Goal: Task Accomplishment & Management: Complete application form

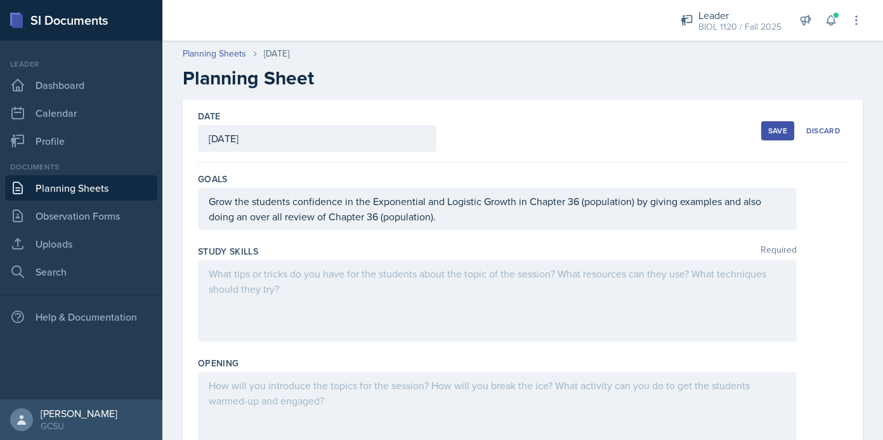
scroll to position [327, 0]
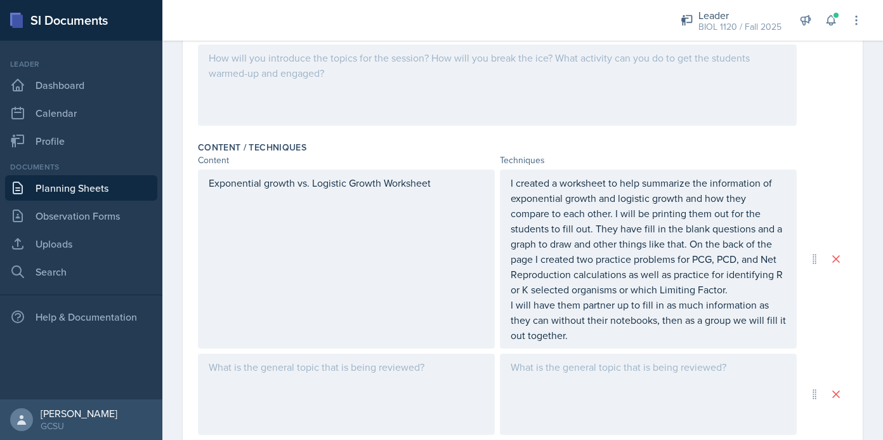
click at [566, 373] on div at bounding box center [648, 393] width 297 height 81
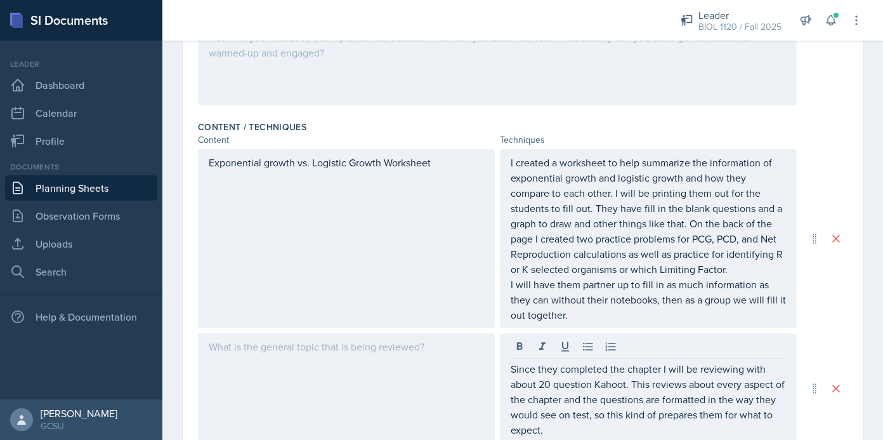
click at [345, 374] on div at bounding box center [346, 388] width 297 height 110
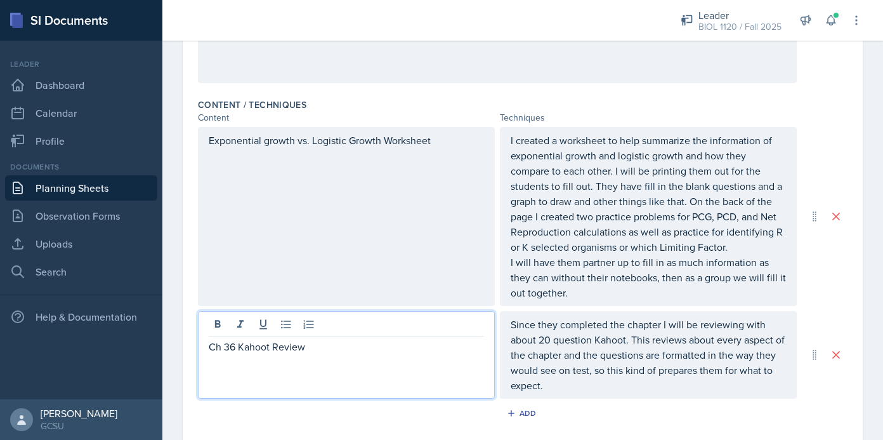
click at [835, 124] on div "Content Techniques" at bounding box center [523, 117] width 650 height 13
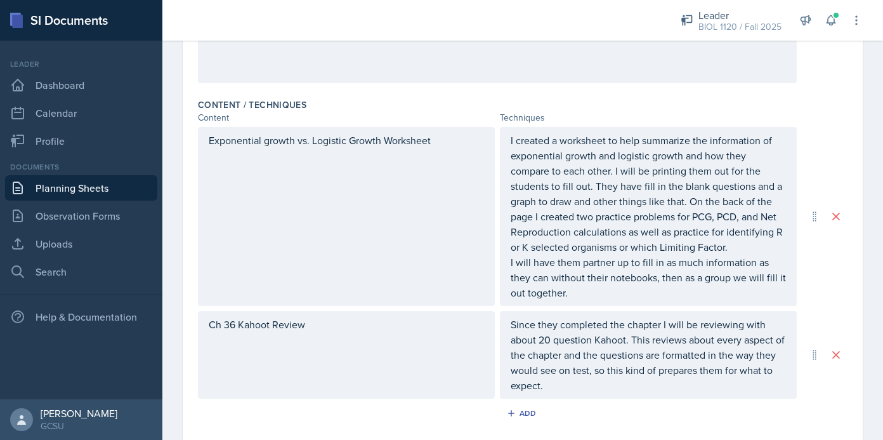
click at [835, 119] on div "Content Techniques" at bounding box center [523, 117] width 650 height 13
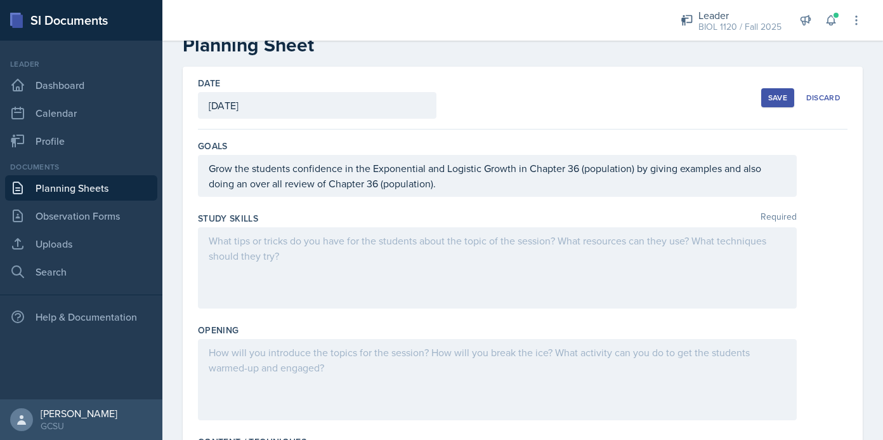
scroll to position [31, 0]
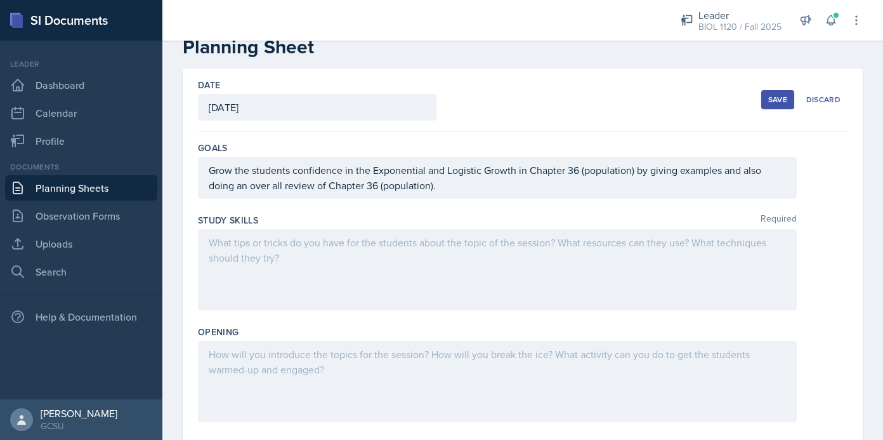
click at [299, 369] on div at bounding box center [497, 381] width 599 height 81
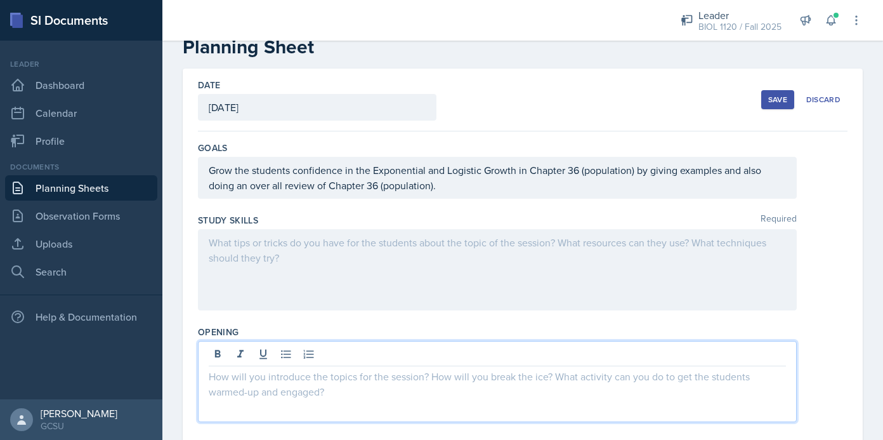
scroll to position [53, 0]
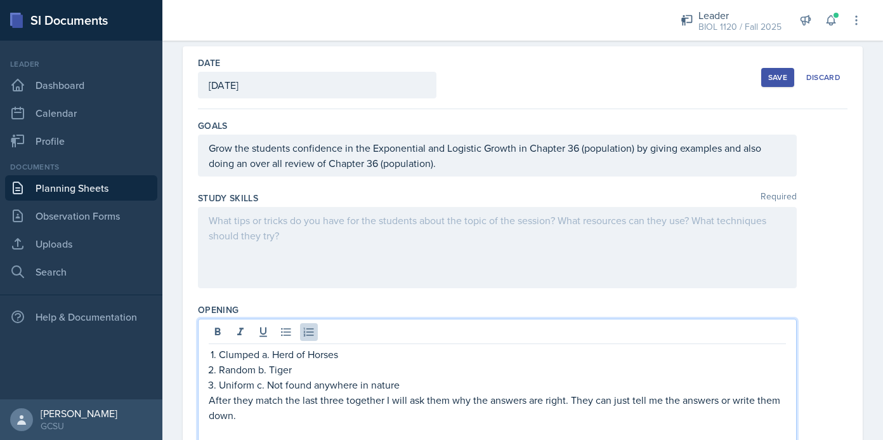
click at [209, 356] on div "Clumped a. Herd of Horses Random b. Tiger Uniform c. Not found anywhere in natu…" at bounding box center [497, 391] width 577 height 91
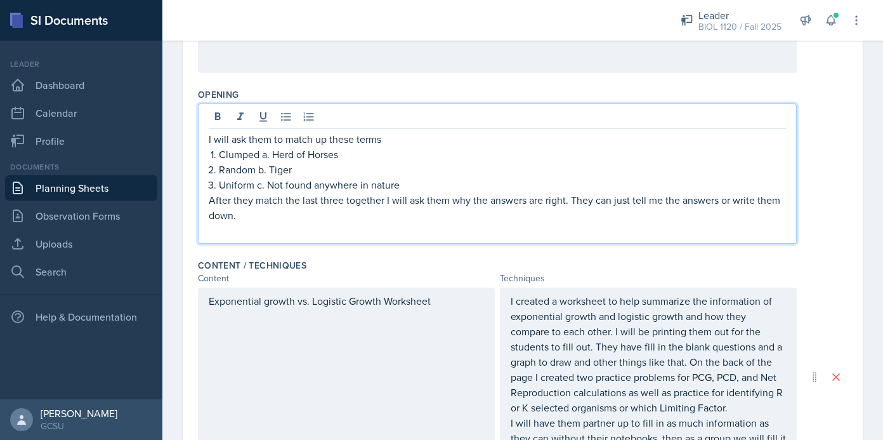
scroll to position [280, 0]
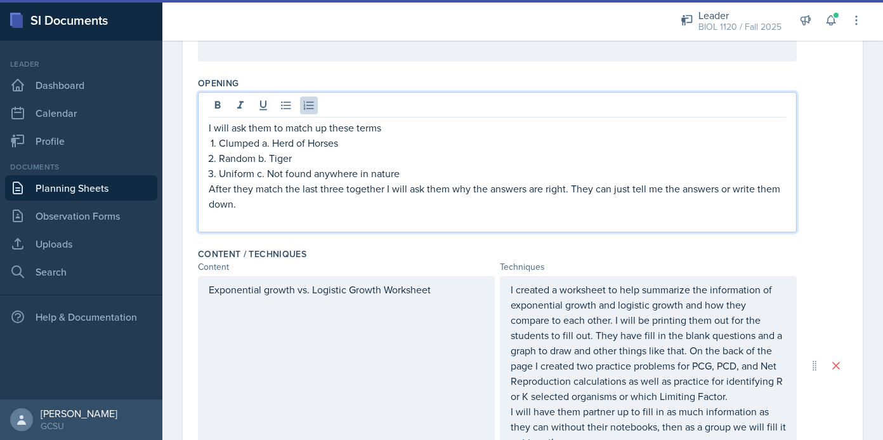
click at [261, 147] on p "Clumped a. Herd of Horses" at bounding box center [502, 142] width 567 height 15
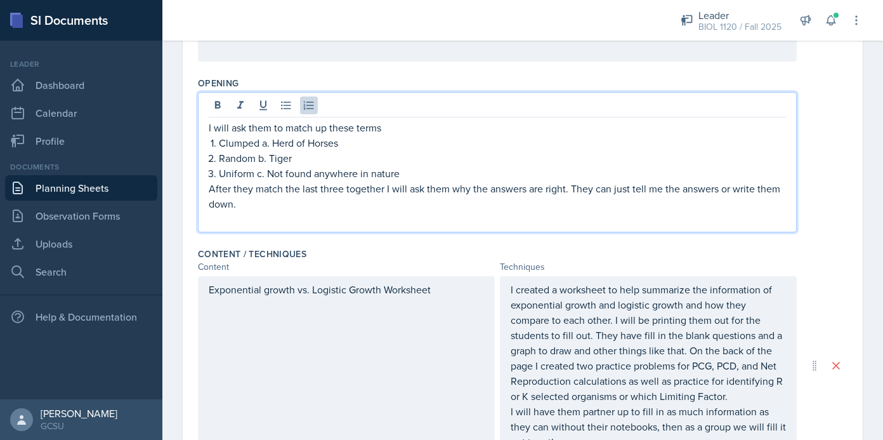
click at [408, 172] on p "Uniform c. Not found anywhere in nature" at bounding box center [502, 173] width 567 height 15
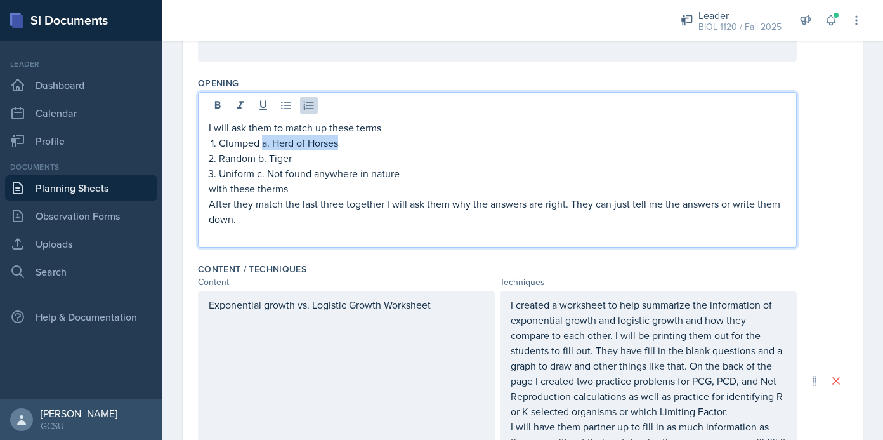
drag, startPoint x: 262, startPoint y: 144, endPoint x: 345, endPoint y: 148, distance: 83.2
click at [345, 148] on p "Clumped a. Herd of Horses" at bounding box center [502, 142] width 567 height 15
copy p "a. Herd of Horses"
click at [294, 190] on p "with these therms" at bounding box center [497, 188] width 577 height 15
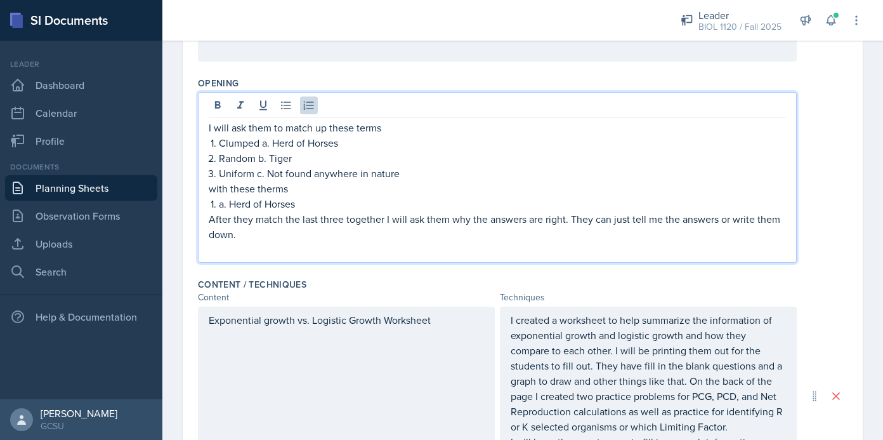
click at [219, 209] on li "a. Herd of Horses" at bounding box center [502, 203] width 567 height 15
click at [219, 206] on p "a. Herd of Horses" at bounding box center [497, 203] width 577 height 15
drag, startPoint x: 259, startPoint y: 161, endPoint x: 294, endPoint y: 161, distance: 35.5
click at [294, 161] on p "Random b. Tiger" at bounding box center [502, 157] width 567 height 15
click at [273, 162] on p "Random b. Tiger" at bounding box center [502, 157] width 567 height 15
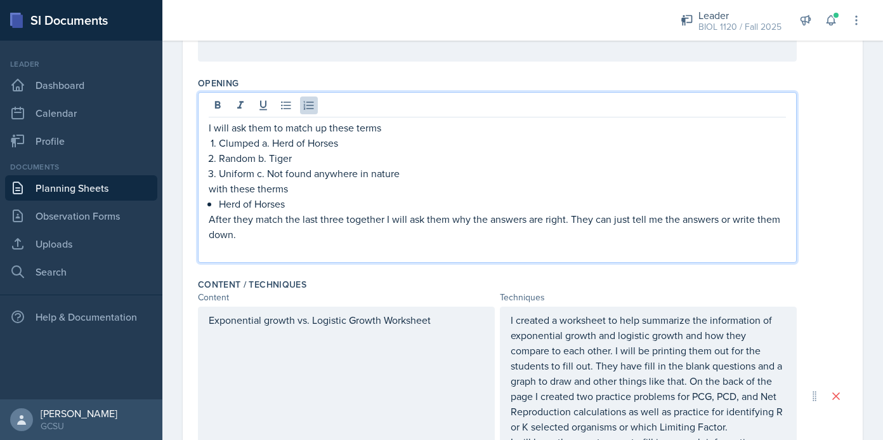
click at [278, 161] on p "Random b. Tiger" at bounding box center [502, 157] width 567 height 15
click at [283, 161] on p "Random b. Tiger" at bounding box center [502, 157] width 567 height 15
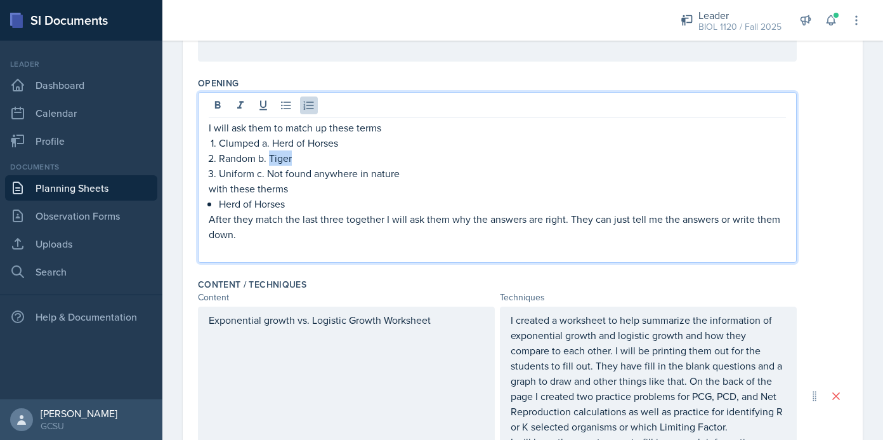
copy p "Tiger"
click at [297, 205] on p "Herd of Horses" at bounding box center [502, 203] width 567 height 15
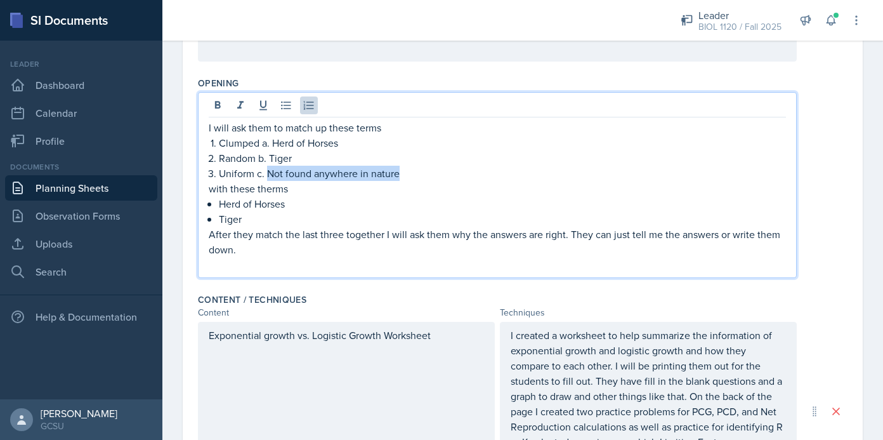
drag, startPoint x: 267, startPoint y: 174, endPoint x: 396, endPoint y: 177, distance: 129.4
click at [396, 177] on p "Uniform c. Not found anywhere in nature" at bounding box center [502, 173] width 567 height 15
copy p "Not found anywhere in nature"
click at [249, 222] on p "Tiger" at bounding box center [502, 218] width 567 height 15
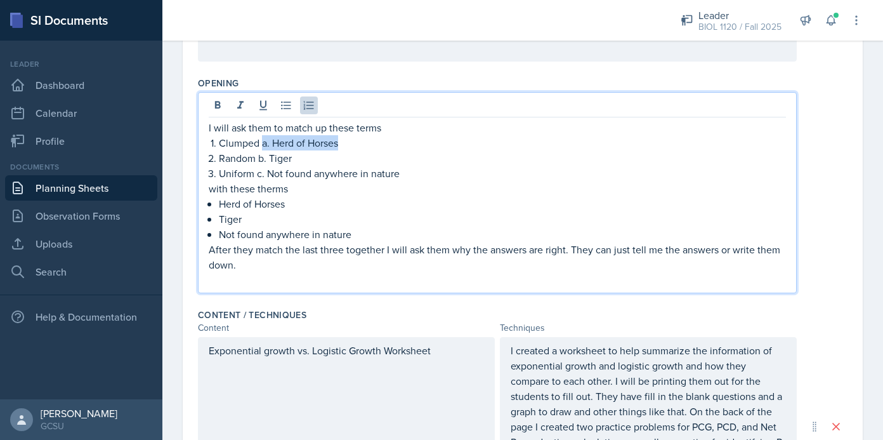
drag, startPoint x: 263, startPoint y: 145, endPoint x: 341, endPoint y: 141, distance: 78.7
click at [343, 141] on p "Clumped a. Herd of Horses" at bounding box center [502, 142] width 567 height 15
drag, startPoint x: 258, startPoint y: 158, endPoint x: 294, endPoint y: 160, distance: 36.2
click at [294, 160] on p "Random b. Tiger" at bounding box center [502, 157] width 567 height 15
drag, startPoint x: 256, startPoint y: 175, endPoint x: 402, endPoint y: 178, distance: 145.9
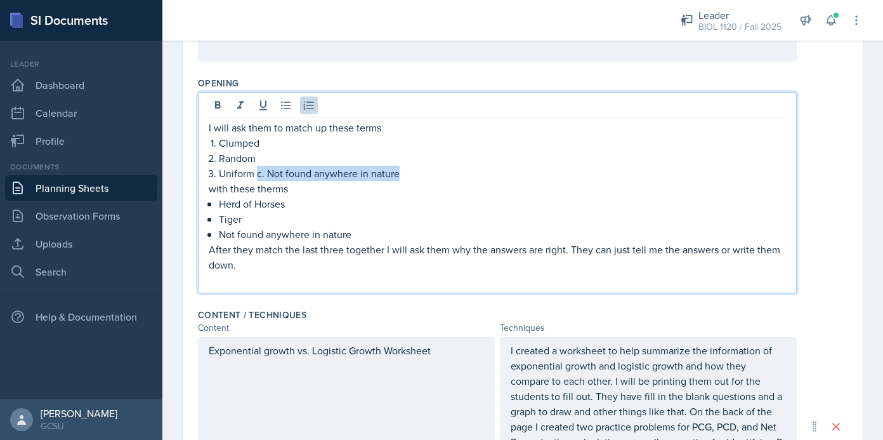
click at [402, 178] on p "Uniform c. Not found anywhere in nature" at bounding box center [502, 173] width 567 height 15
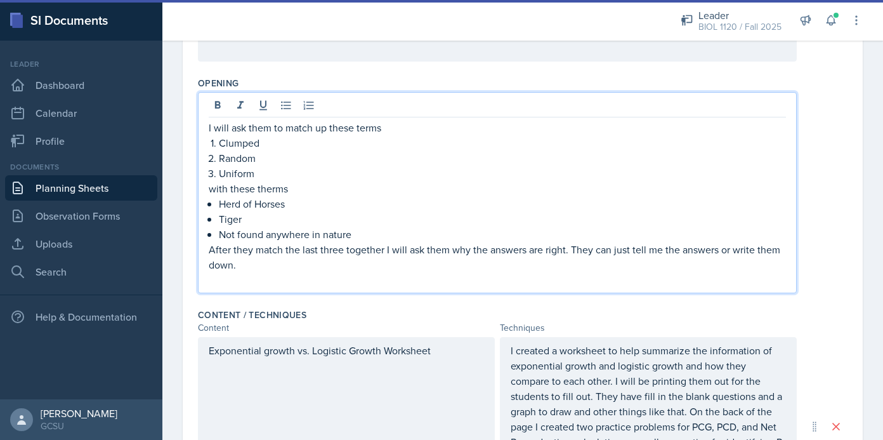
click at [286, 188] on p "with these therms" at bounding box center [497, 188] width 577 height 15
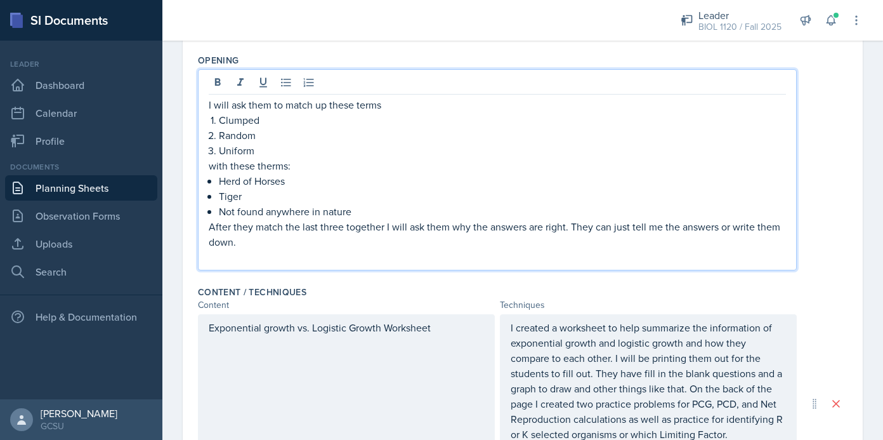
scroll to position [322, 0]
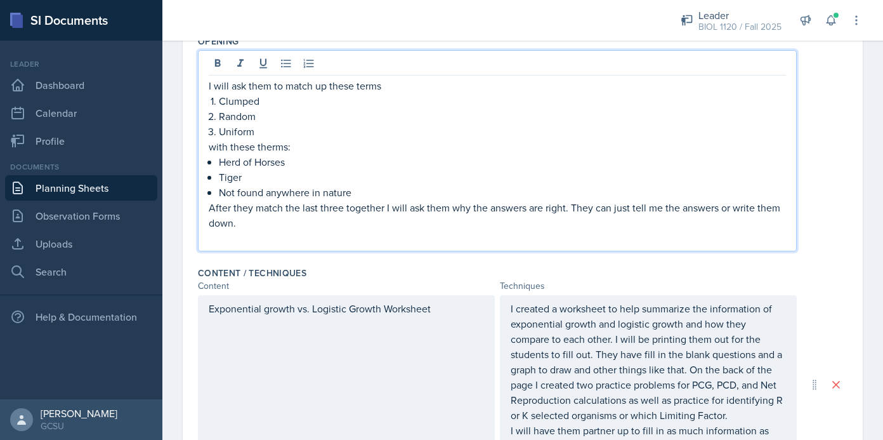
click at [242, 228] on p "After they match the last three together I will ask them why the answers are ri…" at bounding box center [497, 215] width 577 height 30
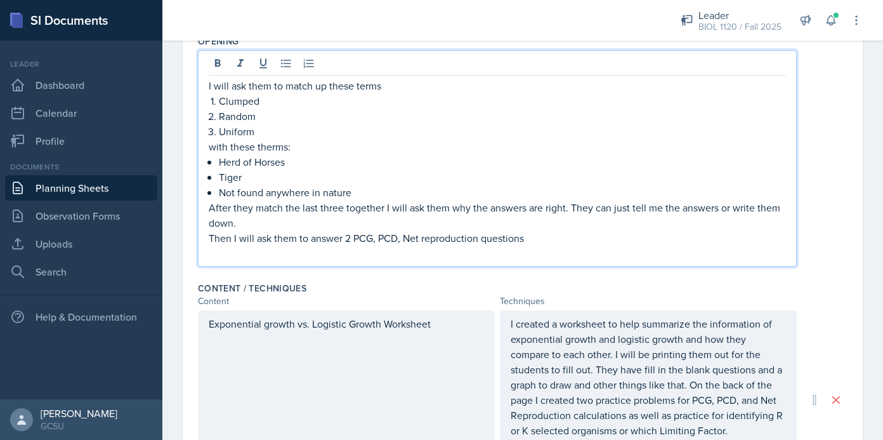
click at [312, 240] on p "Then I will ask them to answer 2 PCG, PCD, Net reproduction questions" at bounding box center [497, 237] width 577 height 15
click at [533, 242] on p "Then I will ask them to solve 2 PCG, PCD, Net reproduction questions" at bounding box center [497, 237] width 577 height 15
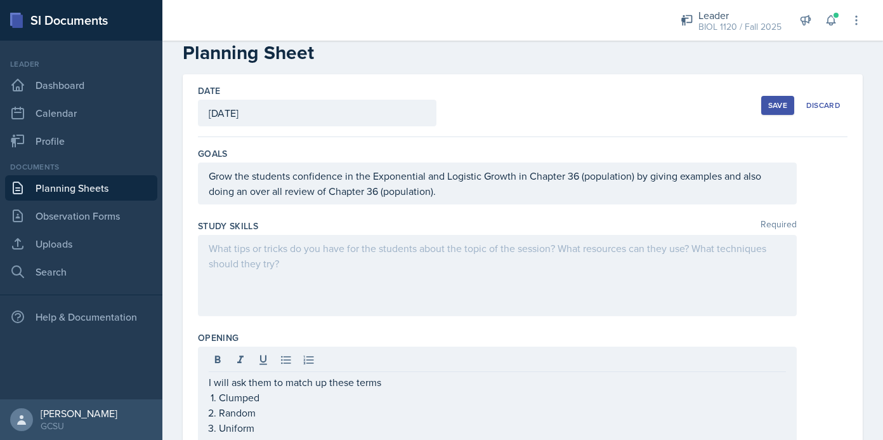
click at [382, 271] on div at bounding box center [497, 275] width 599 height 81
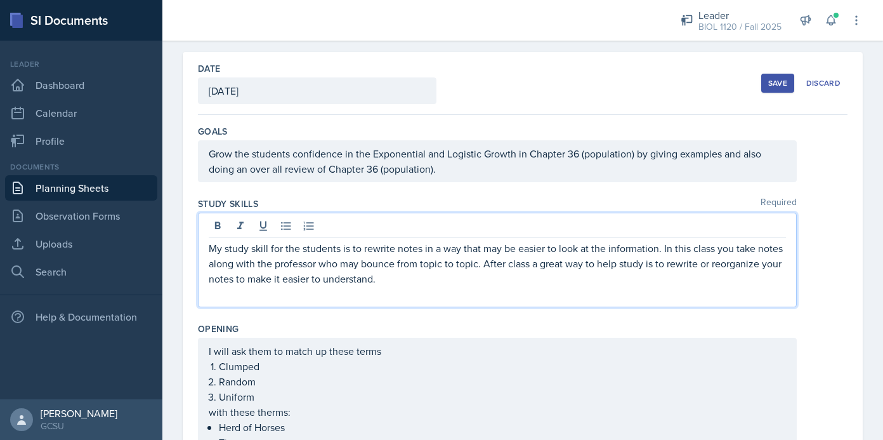
click at [834, 275] on div "My study skill for the students is to rewrite notes in a way that may be easier…" at bounding box center [523, 259] width 650 height 95
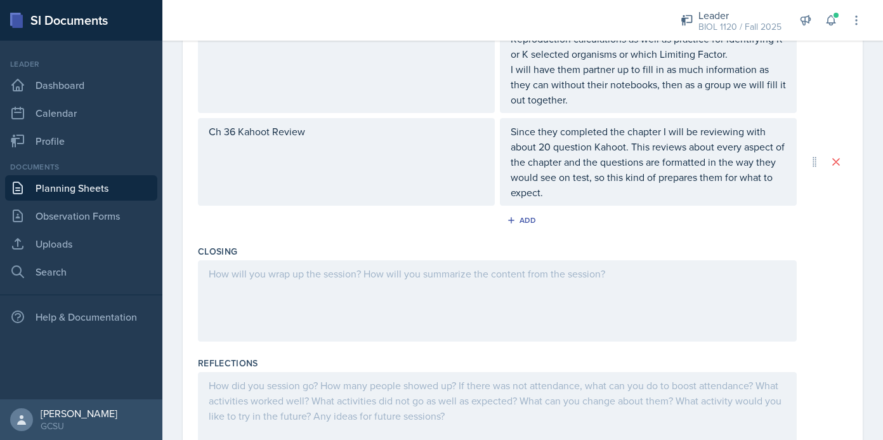
scroll to position [740, 0]
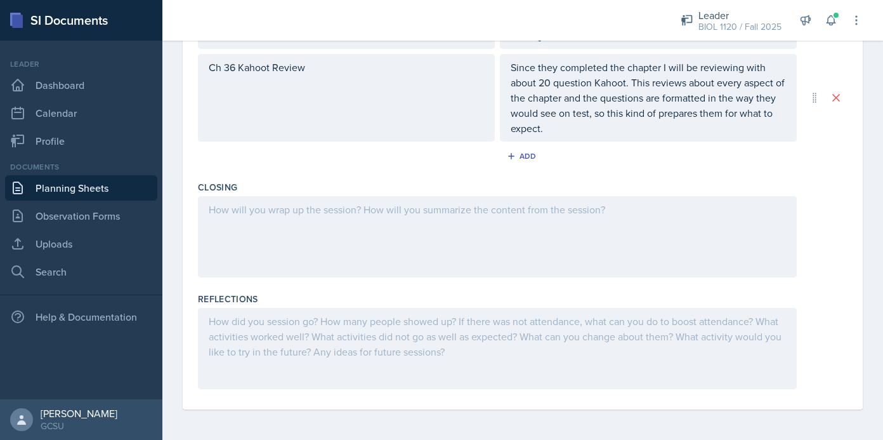
click at [597, 246] on div at bounding box center [497, 236] width 599 height 81
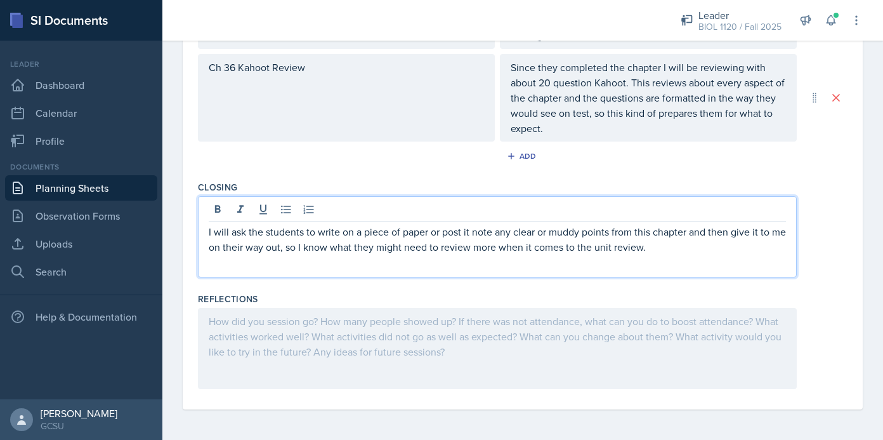
click at [831, 223] on div "I will ask the students to write on a piece of paper or post it note any clear …" at bounding box center [523, 236] width 650 height 81
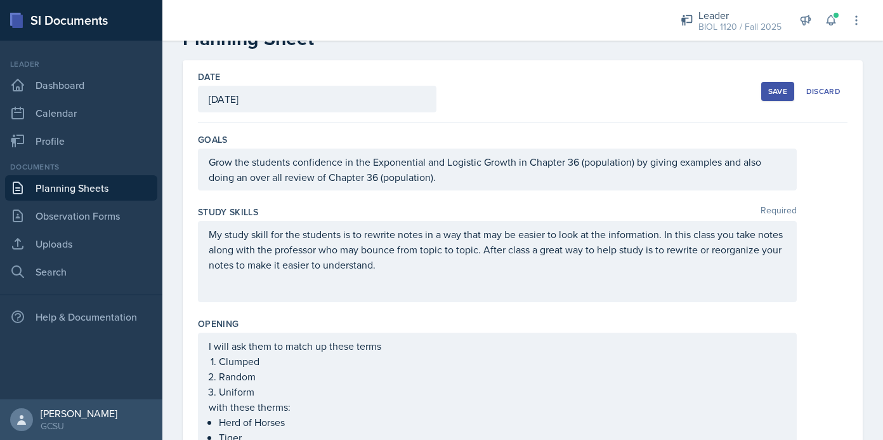
scroll to position [35, 0]
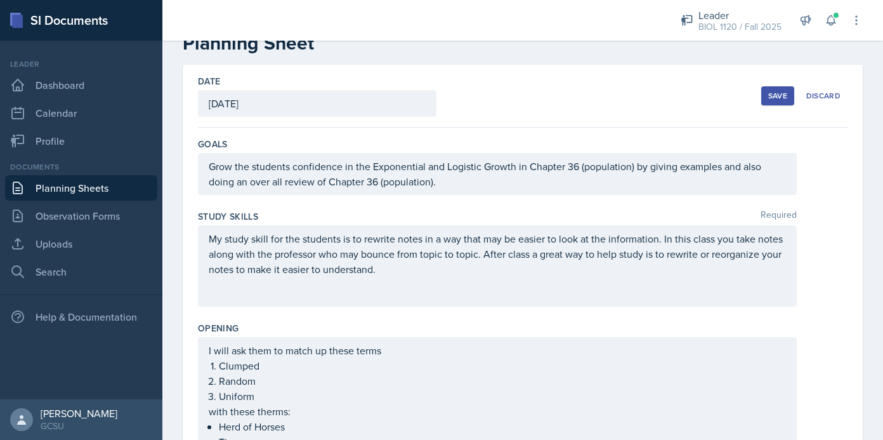
click at [780, 95] on div "Save" at bounding box center [777, 96] width 19 height 10
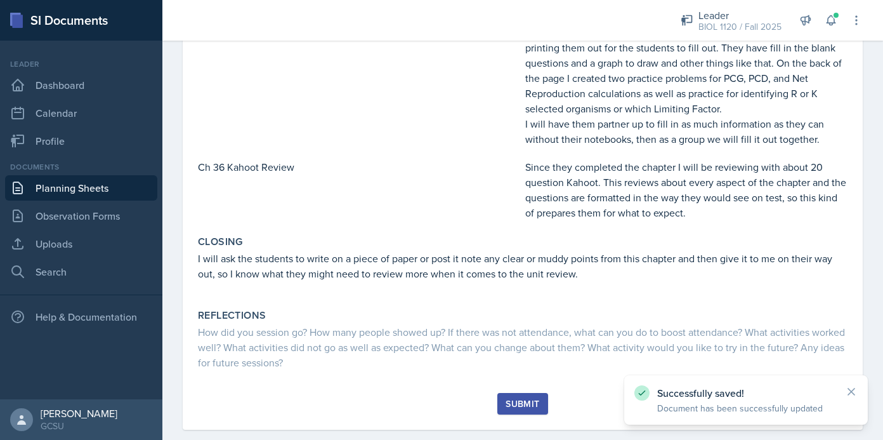
scroll to position [550, 0]
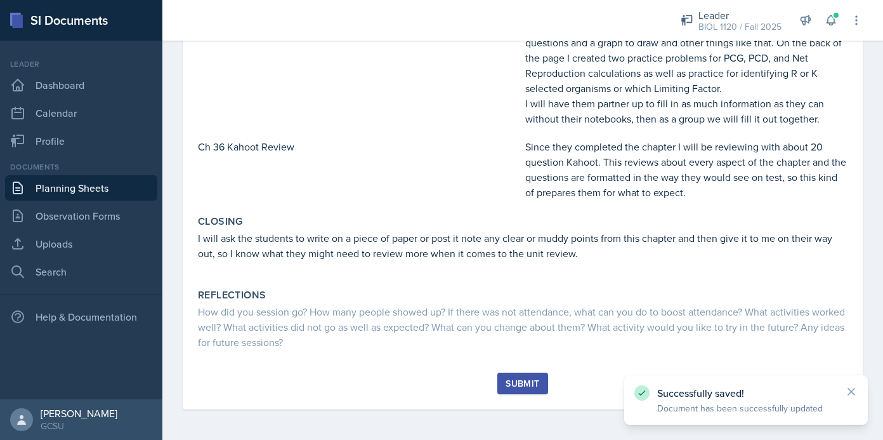
click at [107, 194] on link "Planning Sheets" at bounding box center [81, 187] width 152 height 25
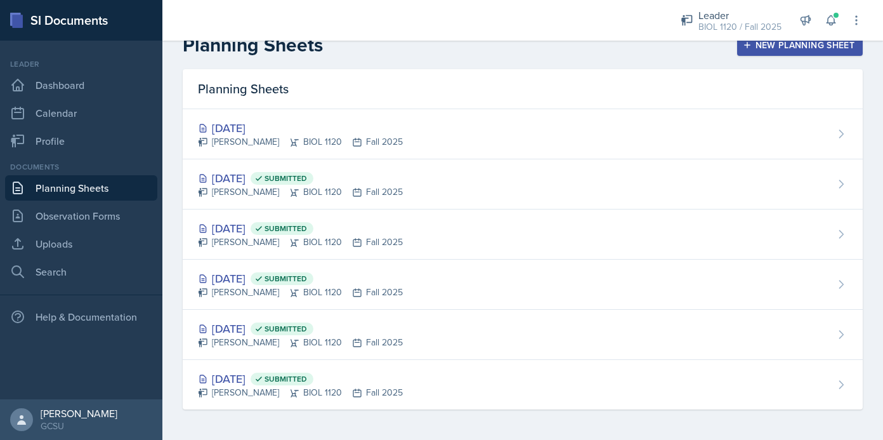
click at [791, 46] on div "New Planning Sheet" at bounding box center [799, 45] width 109 height 10
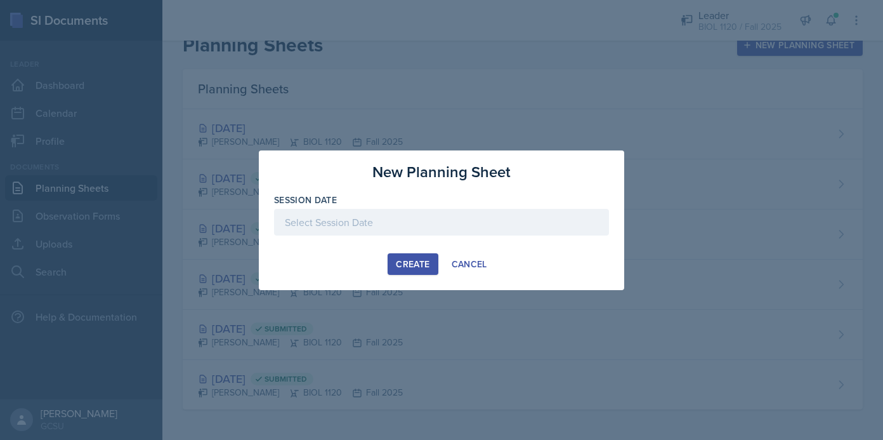
click at [445, 219] on div at bounding box center [441, 222] width 335 height 27
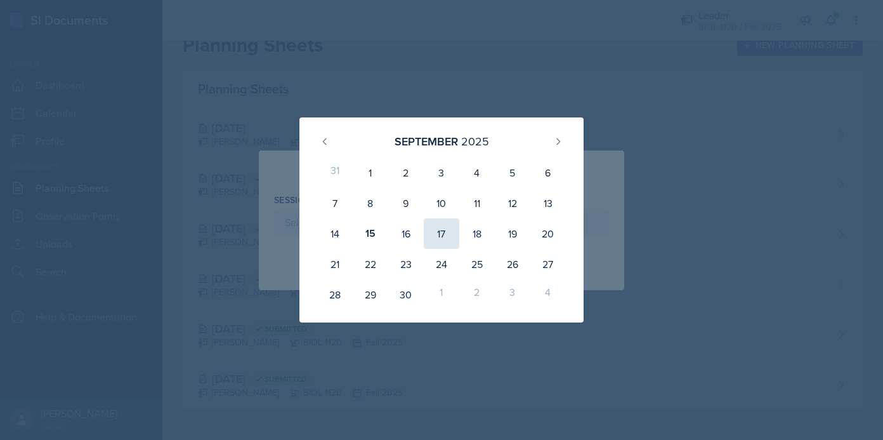
click at [440, 230] on div "17" at bounding box center [442, 233] width 36 height 30
type input "September 17th, 2025"
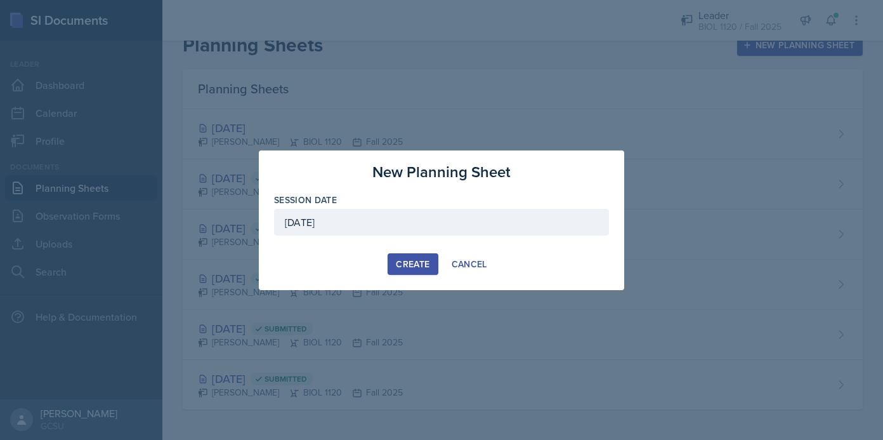
click at [414, 261] on div "Create" at bounding box center [413, 264] width 34 height 10
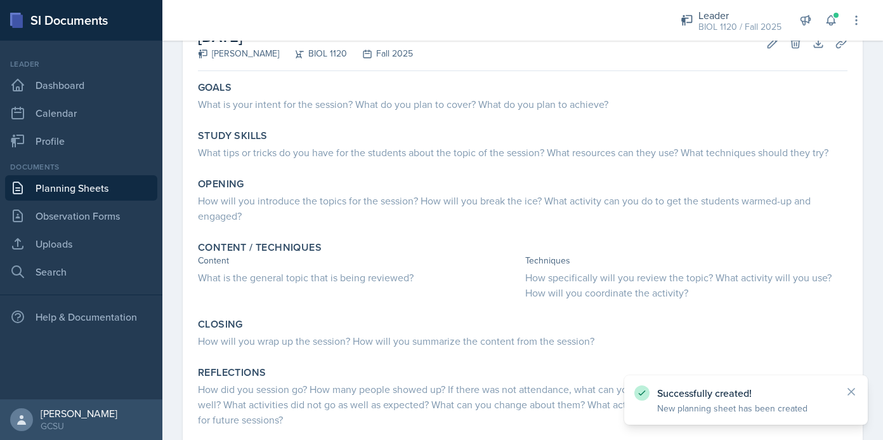
scroll to position [125, 0]
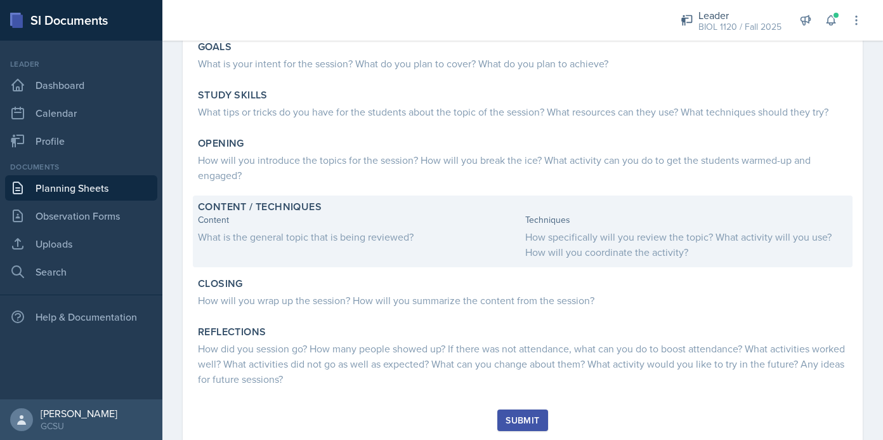
click at [384, 237] on div "What is the general topic that is being reviewed?" at bounding box center [359, 236] width 322 height 15
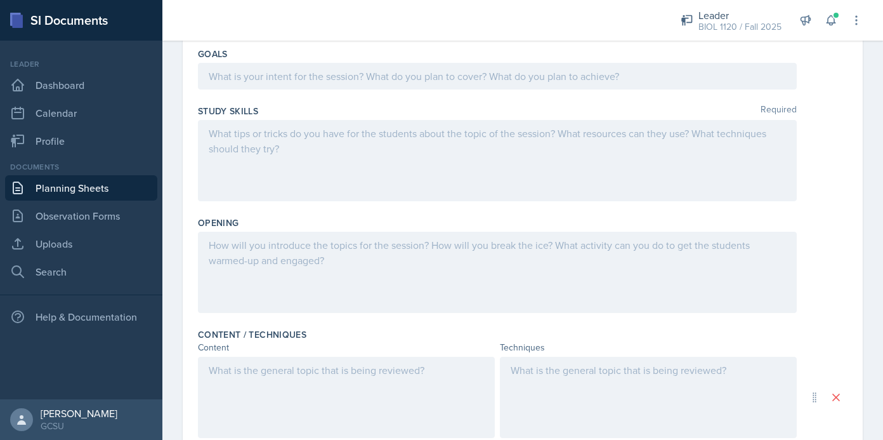
click at [298, 384] on div at bounding box center [346, 396] width 297 height 81
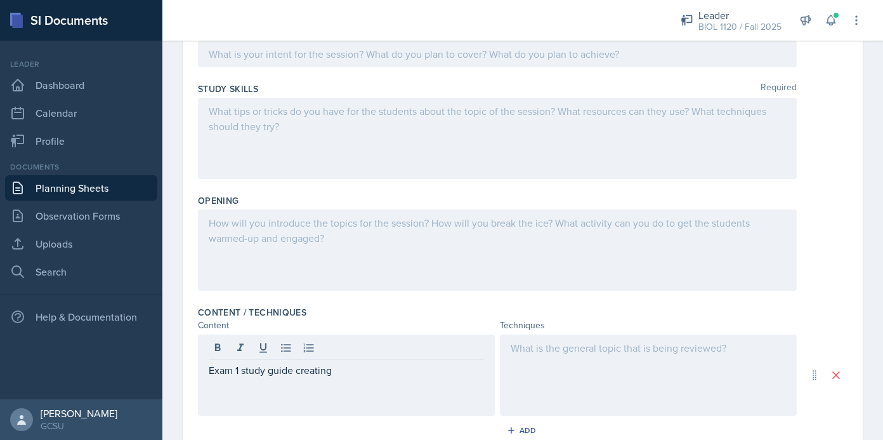
click at [819, 311] on div "Content / Techniques" at bounding box center [523, 312] width 650 height 13
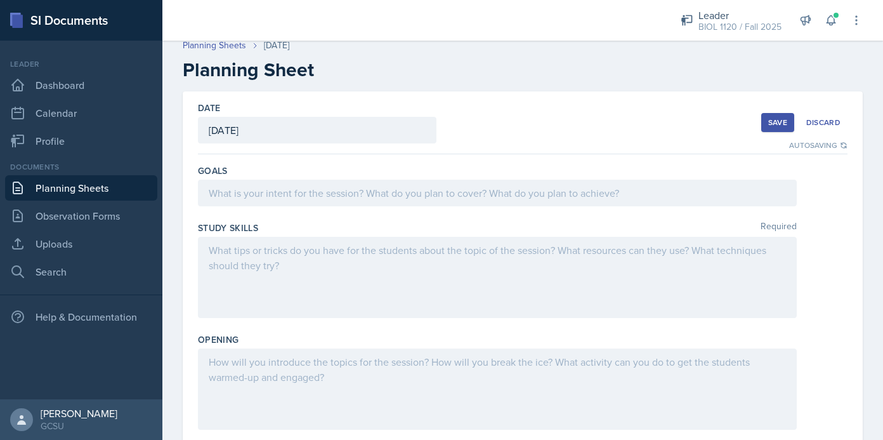
scroll to position [0, 0]
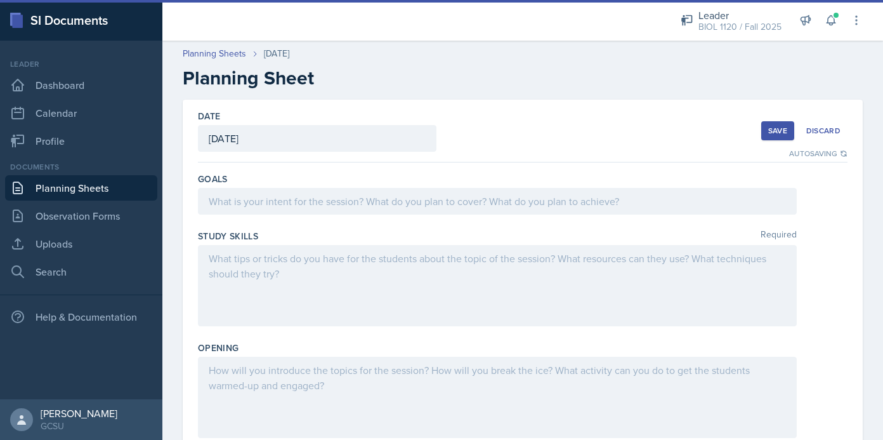
click at [125, 191] on link "Planning Sheets" at bounding box center [81, 187] width 152 height 25
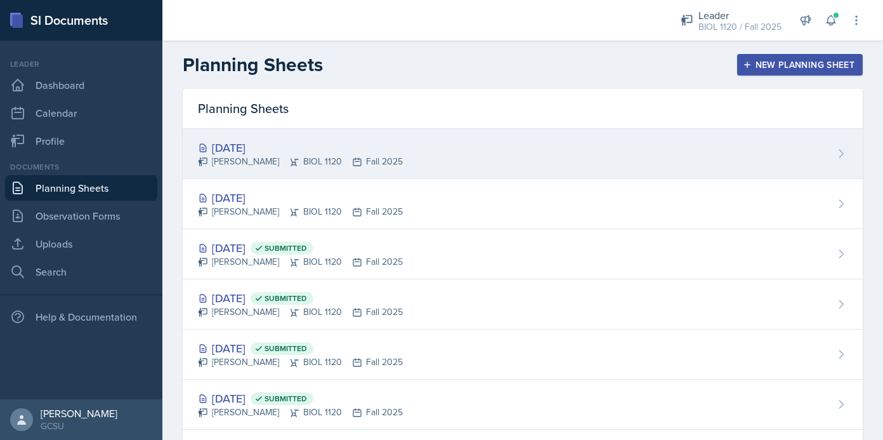
click at [447, 147] on div "Sep 17th, 2025 Emma Emmil BIOL 1120 Fall 2025" at bounding box center [523, 154] width 680 height 50
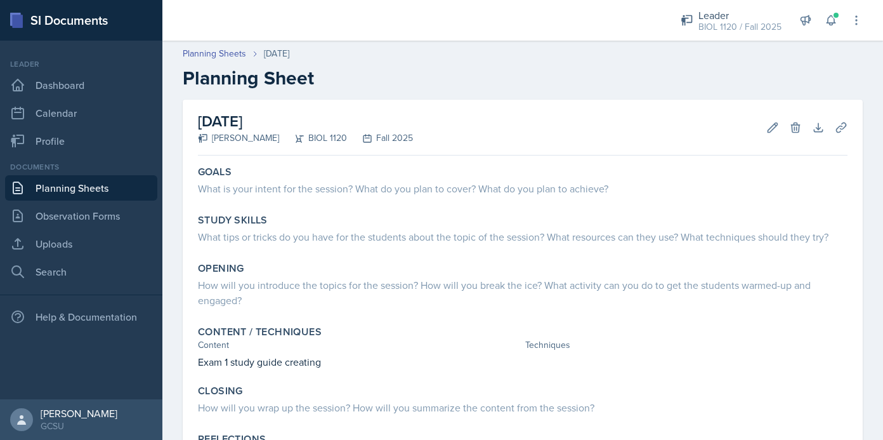
scroll to position [144, 0]
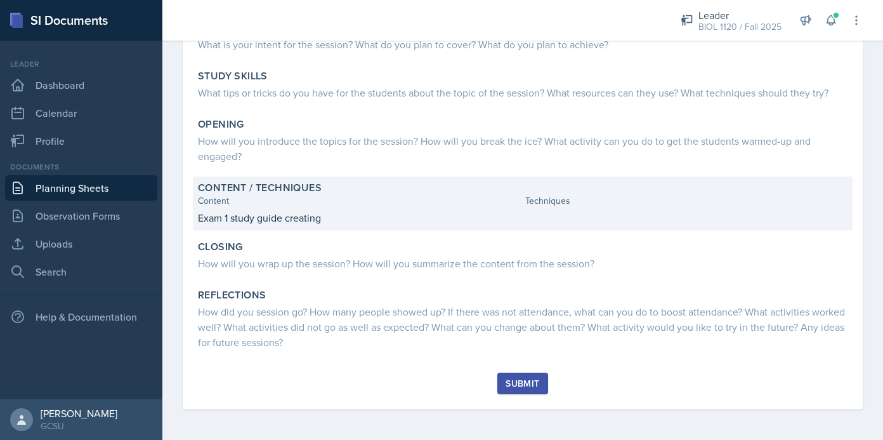
click at [389, 227] on div "Content / Techniques Content Techniques Exam 1 study guide creating" at bounding box center [523, 203] width 660 height 54
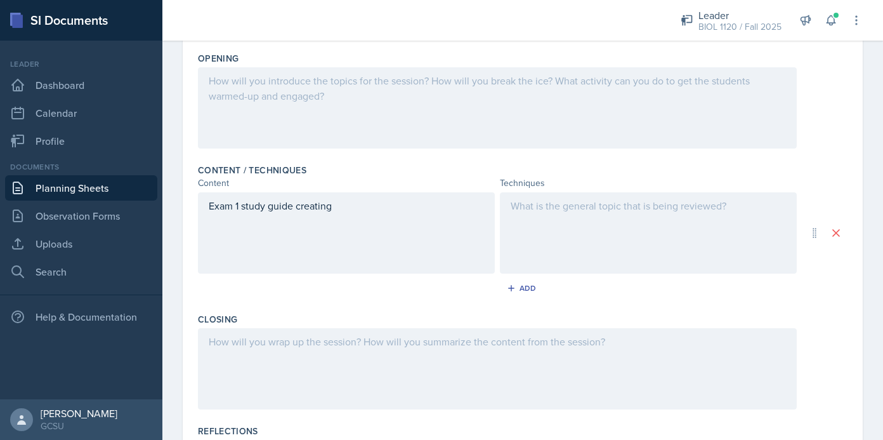
scroll to position [309, 0]
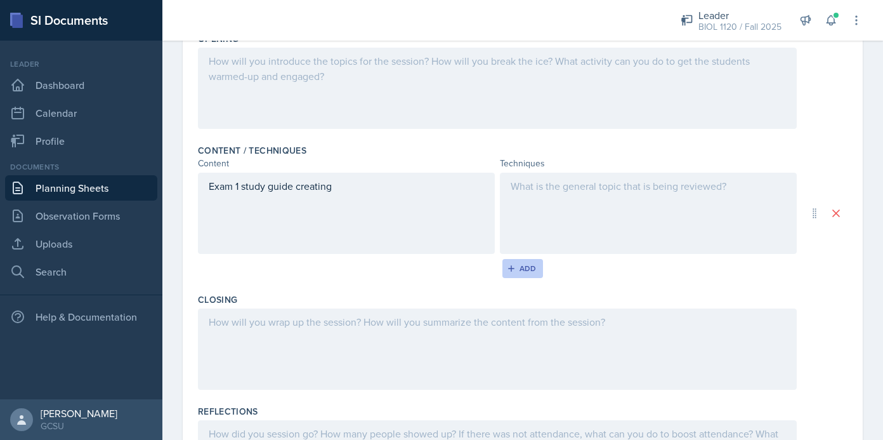
click at [530, 268] on div "Add" at bounding box center [522, 268] width 27 height 10
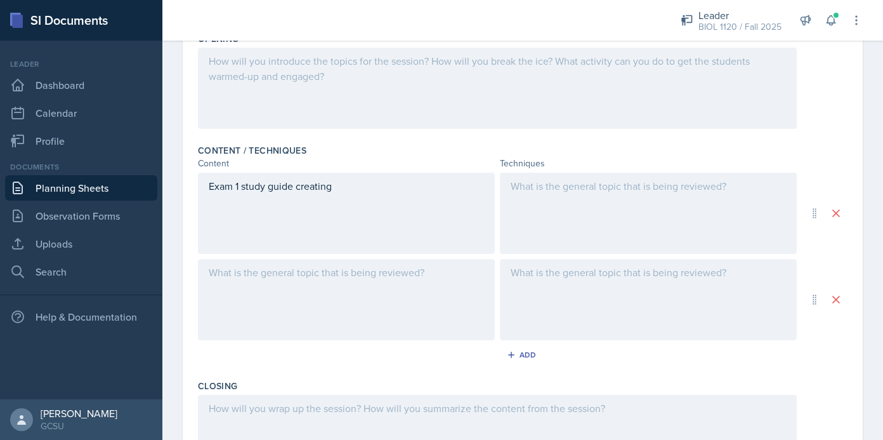
click at [376, 278] on div at bounding box center [346, 299] width 297 height 81
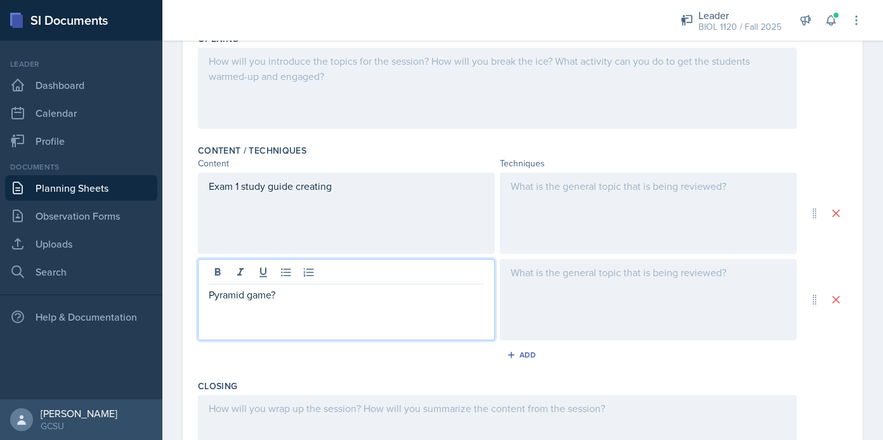
click at [74, 186] on link "Planning Sheets" at bounding box center [81, 187] width 152 height 25
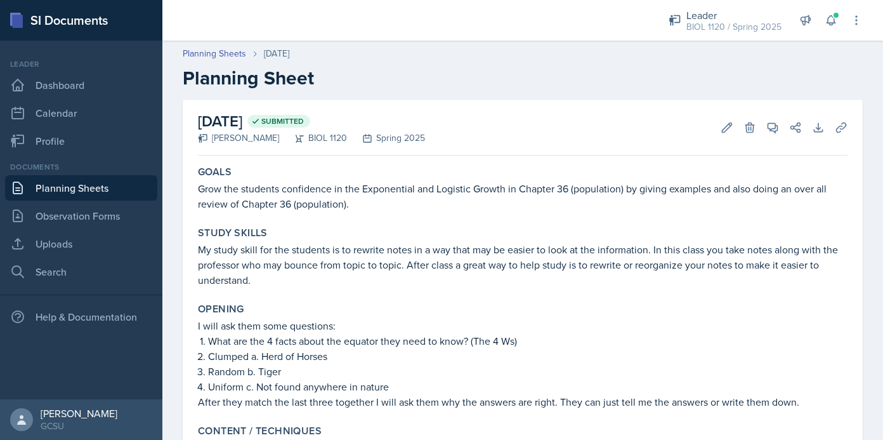
scroll to position [317, 0]
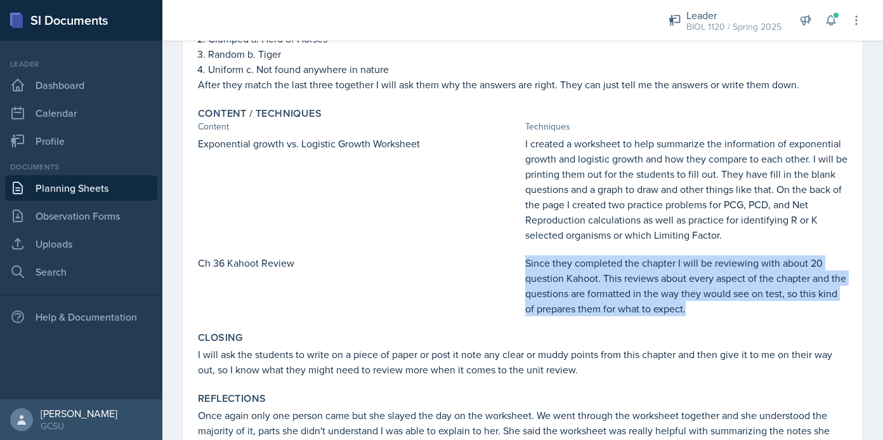
drag, startPoint x: 525, startPoint y: 264, endPoint x: 724, endPoint y: 305, distance: 203.3
click at [724, 305] on p "Since they completed the chapter I will be reviewing with about 20 question Kah…" at bounding box center [686, 285] width 322 height 61
copy p "Since they completed the chapter I will be reviewing with about 20 question Kah…"
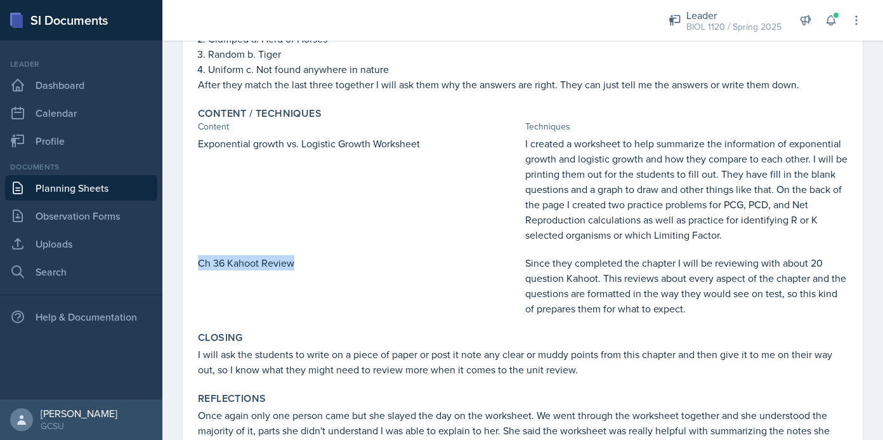
drag, startPoint x: 199, startPoint y: 262, endPoint x: 339, endPoint y: 266, distance: 140.2
click at [339, 266] on p "Ch 36 Kahoot Review" at bounding box center [359, 262] width 322 height 15
copy p "Ch 36 Kahoot Review"
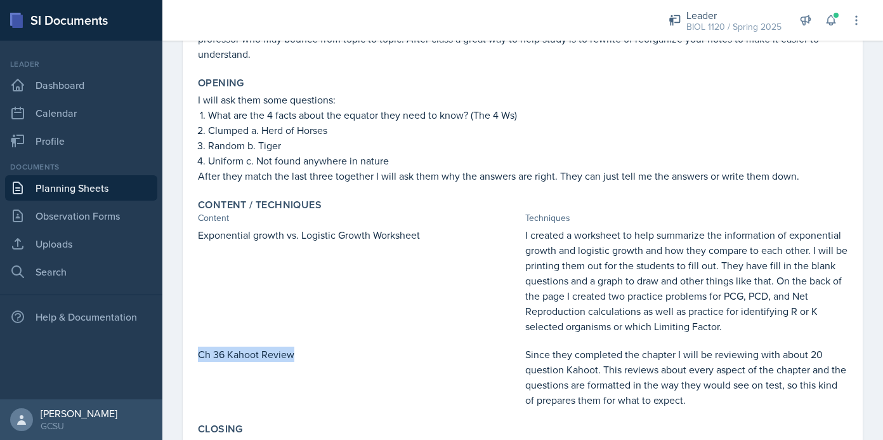
scroll to position [221, 0]
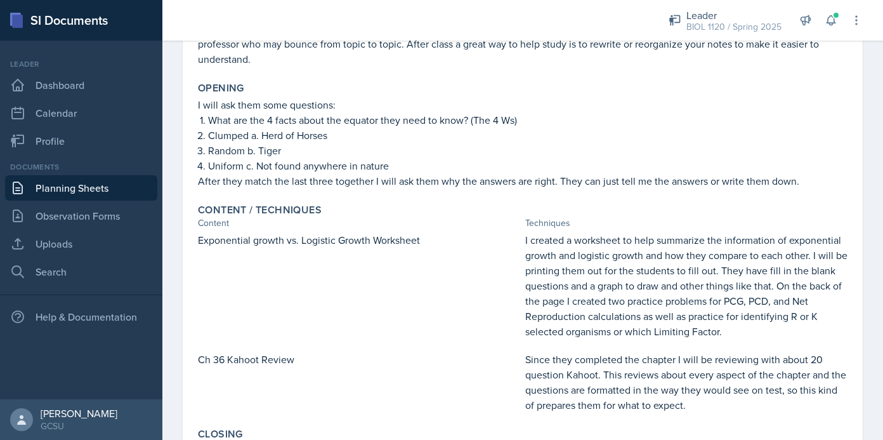
click at [208, 124] on li "What are the 4 facts about the equator they need to know? (The 4 Ws)" at bounding box center [527, 119] width 639 height 15
drag, startPoint x: 198, startPoint y: 134, endPoint x: 284, endPoint y: 169, distance: 92.8
click at [284, 169] on ol "What are the 4 facts about the equator they need to know? (The 4 Ws) Clumped a.…" at bounding box center [527, 142] width 639 height 61
click at [304, 164] on p "Uniform c. Not found anywhere in nature" at bounding box center [527, 165] width 639 height 15
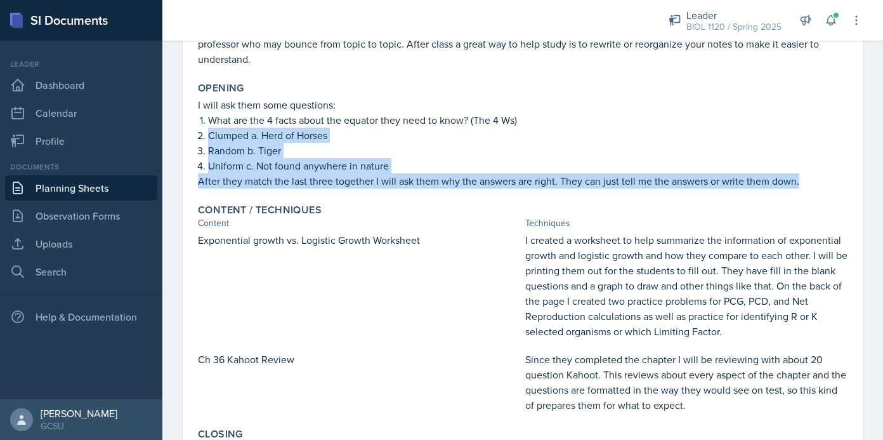
drag, startPoint x: 209, startPoint y: 135, endPoint x: 854, endPoint y: 176, distance: 646.3
click at [852, 176] on div "[DATE] Submitted [PERSON_NAME] BIOL 1120 Spring 2025 Edit Delete View Comments …" at bounding box center [523, 232] width 680 height 706
copy div "Clumped a. Herd of Horses Random b. Tiger Uniform c. Not found anywhere in natu…"
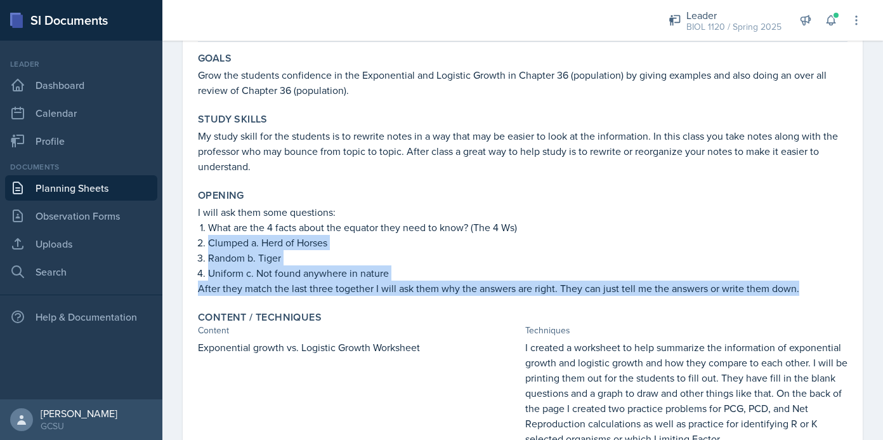
scroll to position [95, 0]
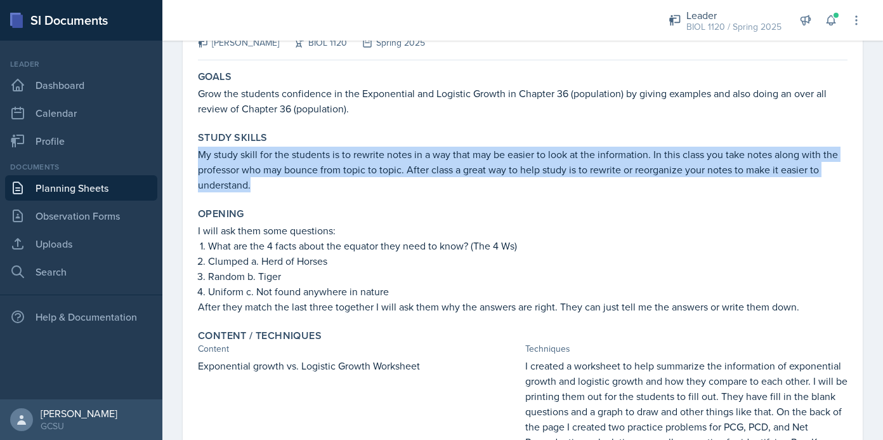
drag, startPoint x: 199, startPoint y: 155, endPoint x: 321, endPoint y: 188, distance: 126.6
click at [321, 188] on p "My study skill for the students is to rewrite notes in a way that may be easier…" at bounding box center [523, 170] width 650 height 46
copy p "My study skill for the students is to rewrite notes in a way that may be easier…"
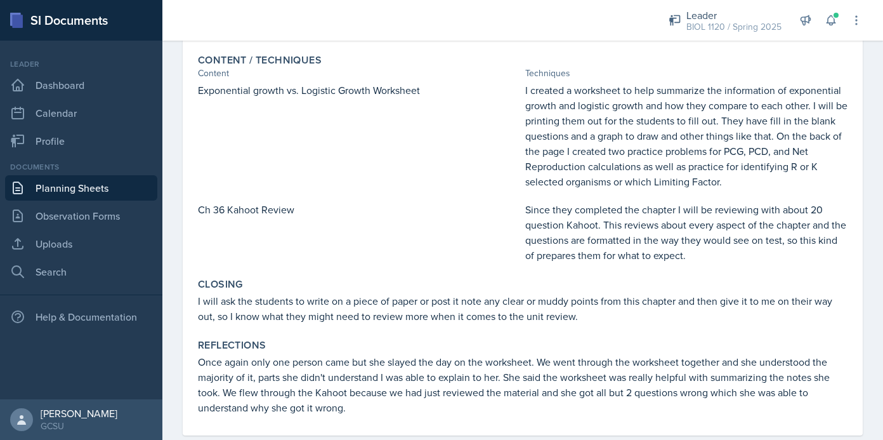
scroll to position [396, 0]
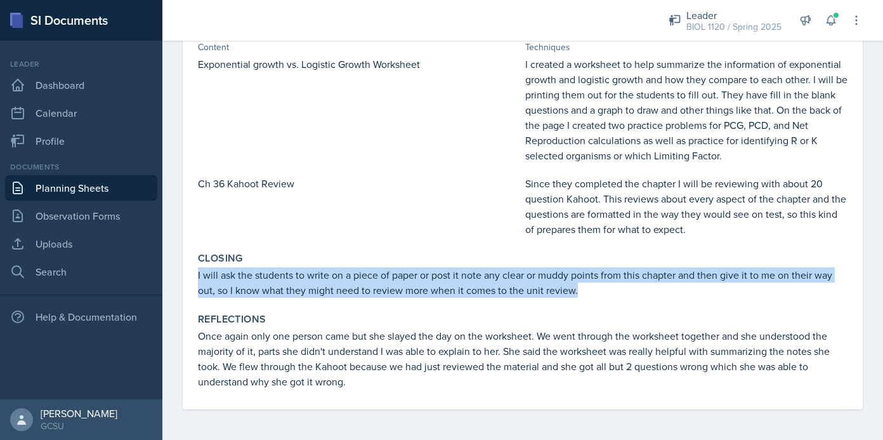
drag, startPoint x: 199, startPoint y: 275, endPoint x: 610, endPoint y: 295, distance: 411.5
click at [612, 298] on div "Closing I will ask the students to write on a piece of paper or post it note an…" at bounding box center [523, 275] width 660 height 56
copy p "I will ask the students to write on a piece of paper or post it note any clear …"
